Goal: Task Accomplishment & Management: Manage account settings

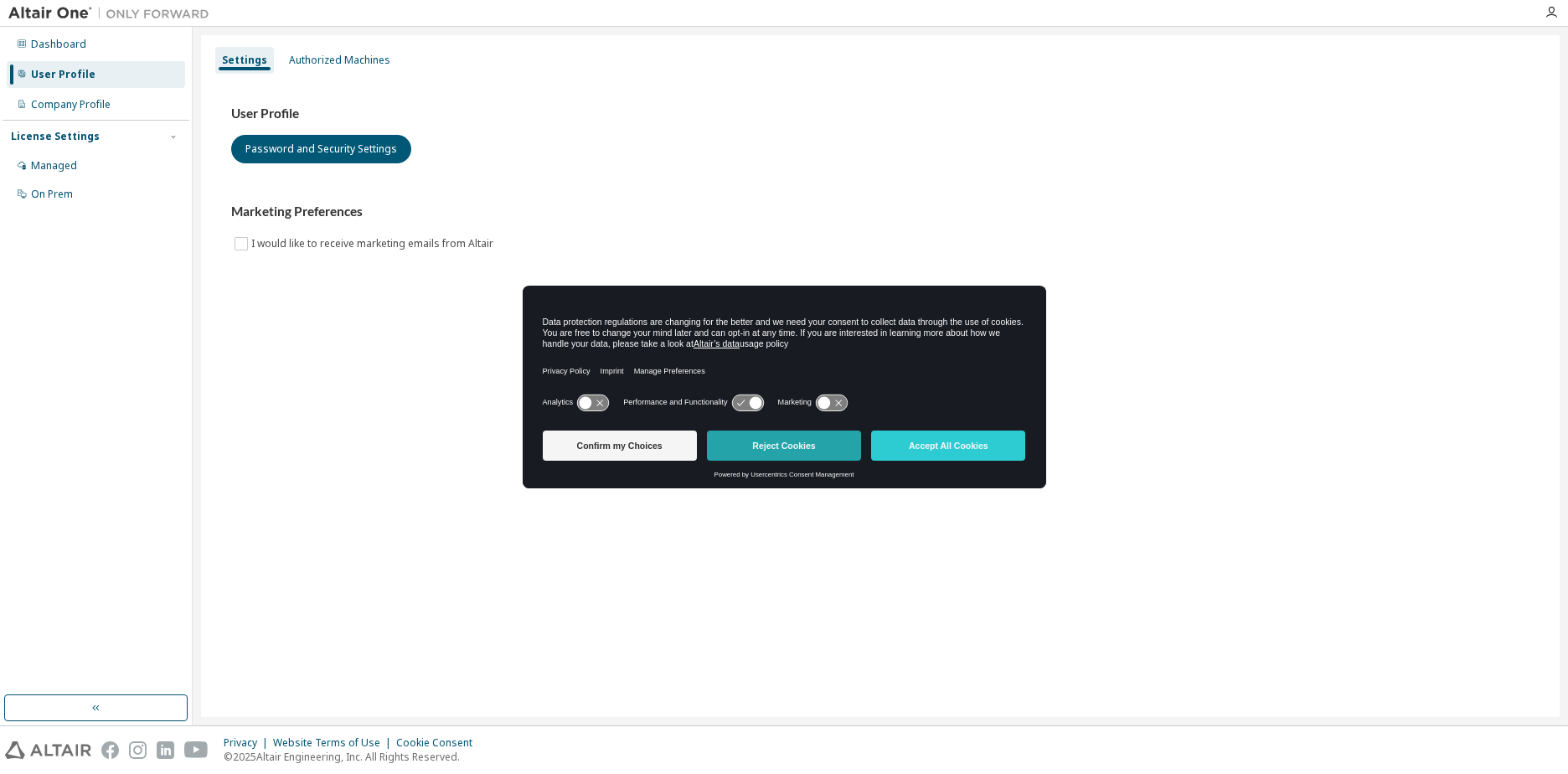
click at [791, 447] on button "Reject Cookies" at bounding box center [784, 445] width 154 height 30
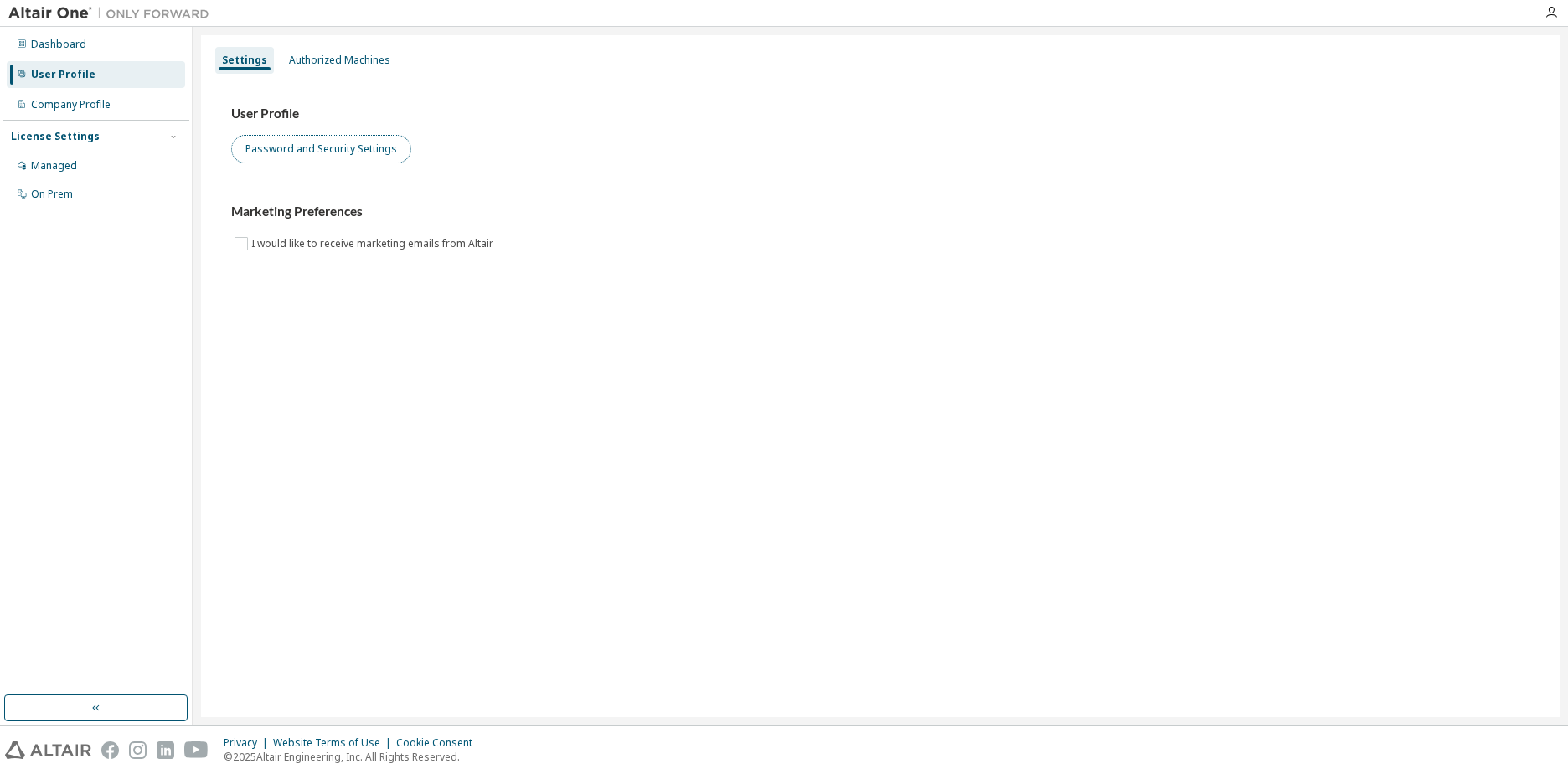
click at [332, 153] on button "Password and Security Settings" at bounding box center [321, 149] width 180 height 29
click at [1484, 511] on div "Settings Authorized Machines User Profile Password and Security Settings Market…" at bounding box center [880, 376] width 1359 height 682
click at [380, 70] on div "Authorized Machines" at bounding box center [339, 60] width 114 height 27
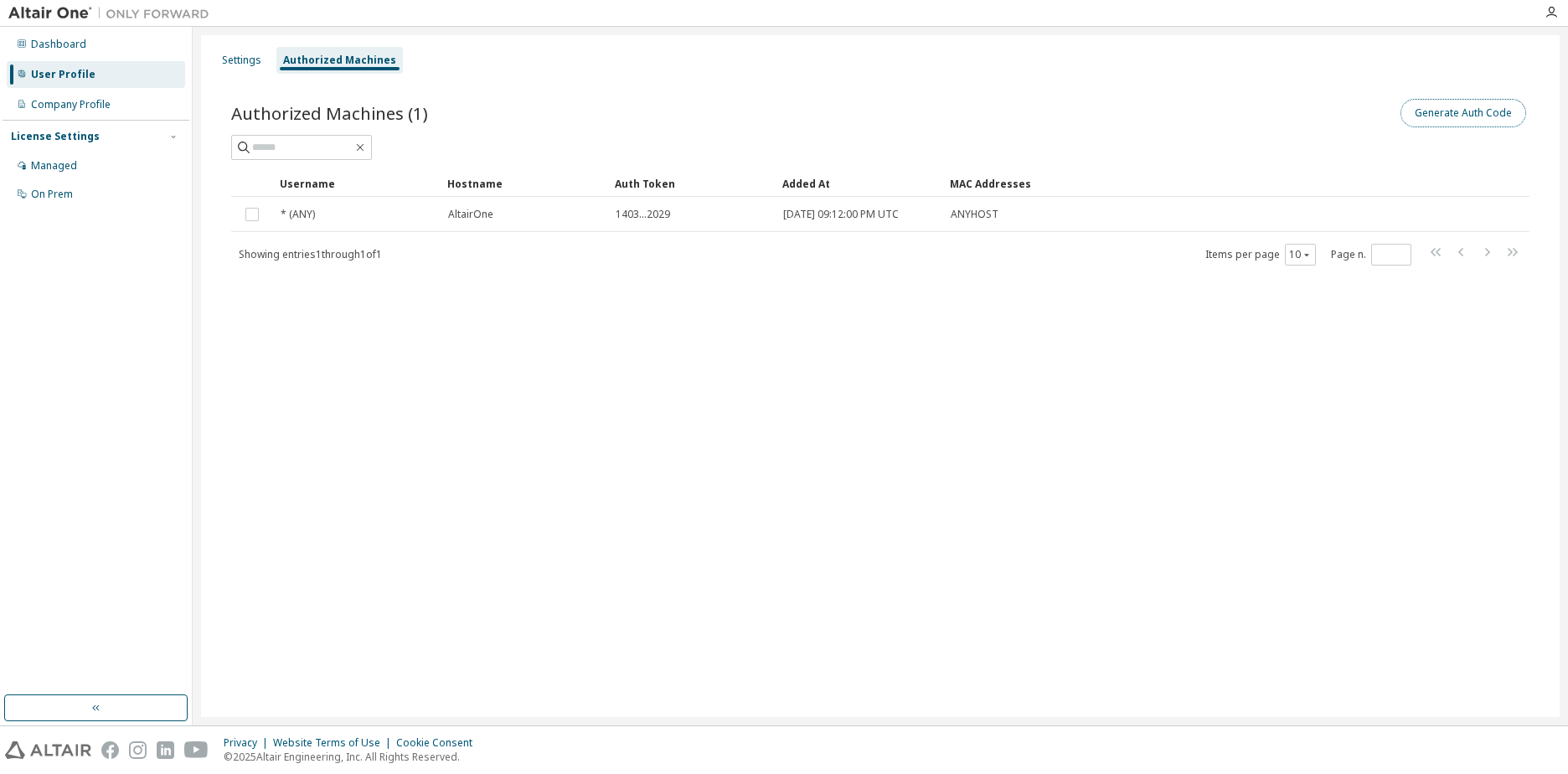
click at [1485, 108] on button "Generate Auth Code" at bounding box center [1463, 113] width 125 height 29
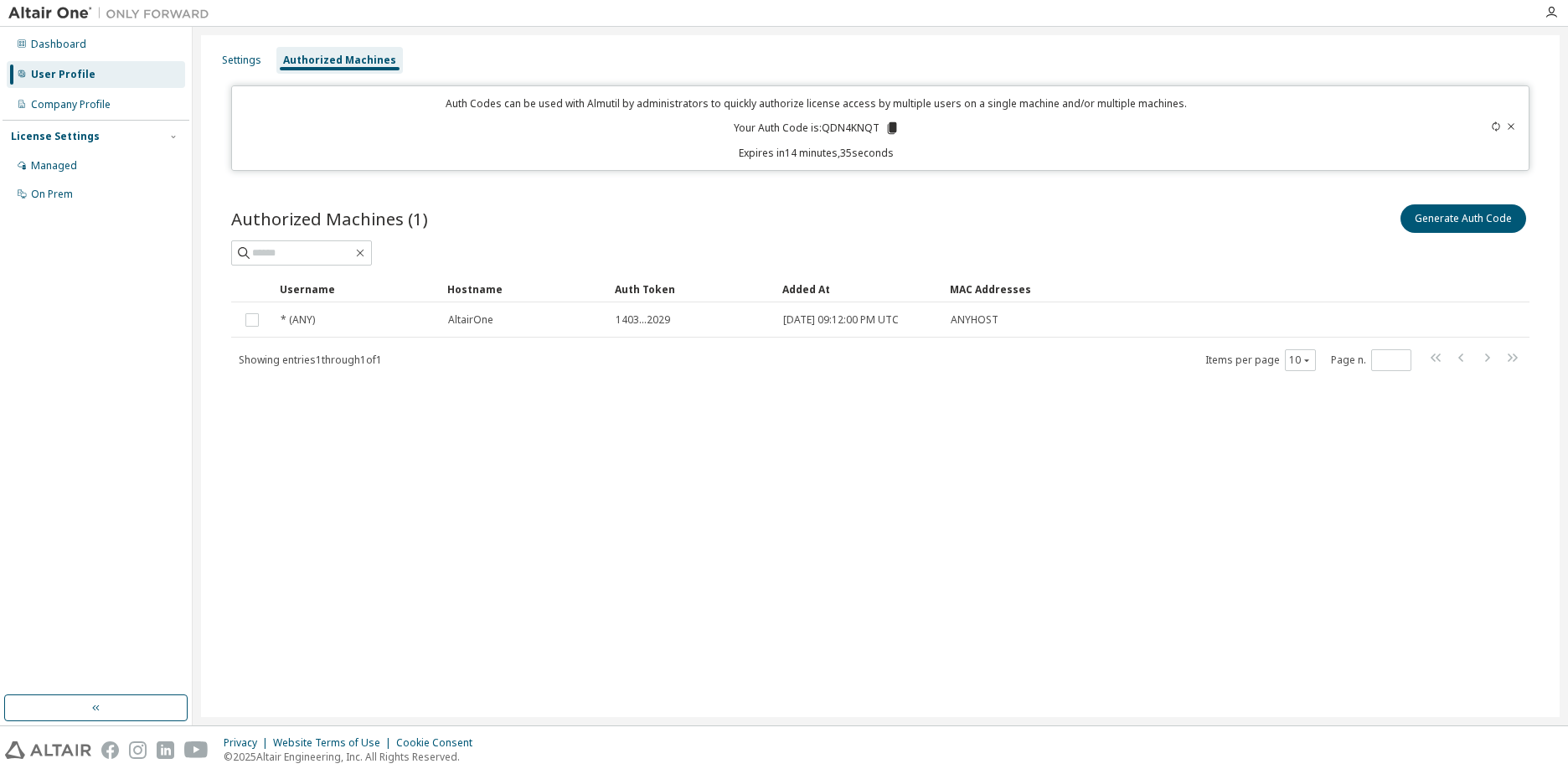
click at [892, 128] on icon at bounding box center [891, 128] width 9 height 12
